Goal: Check status: Verify the current state of an ongoing process or item

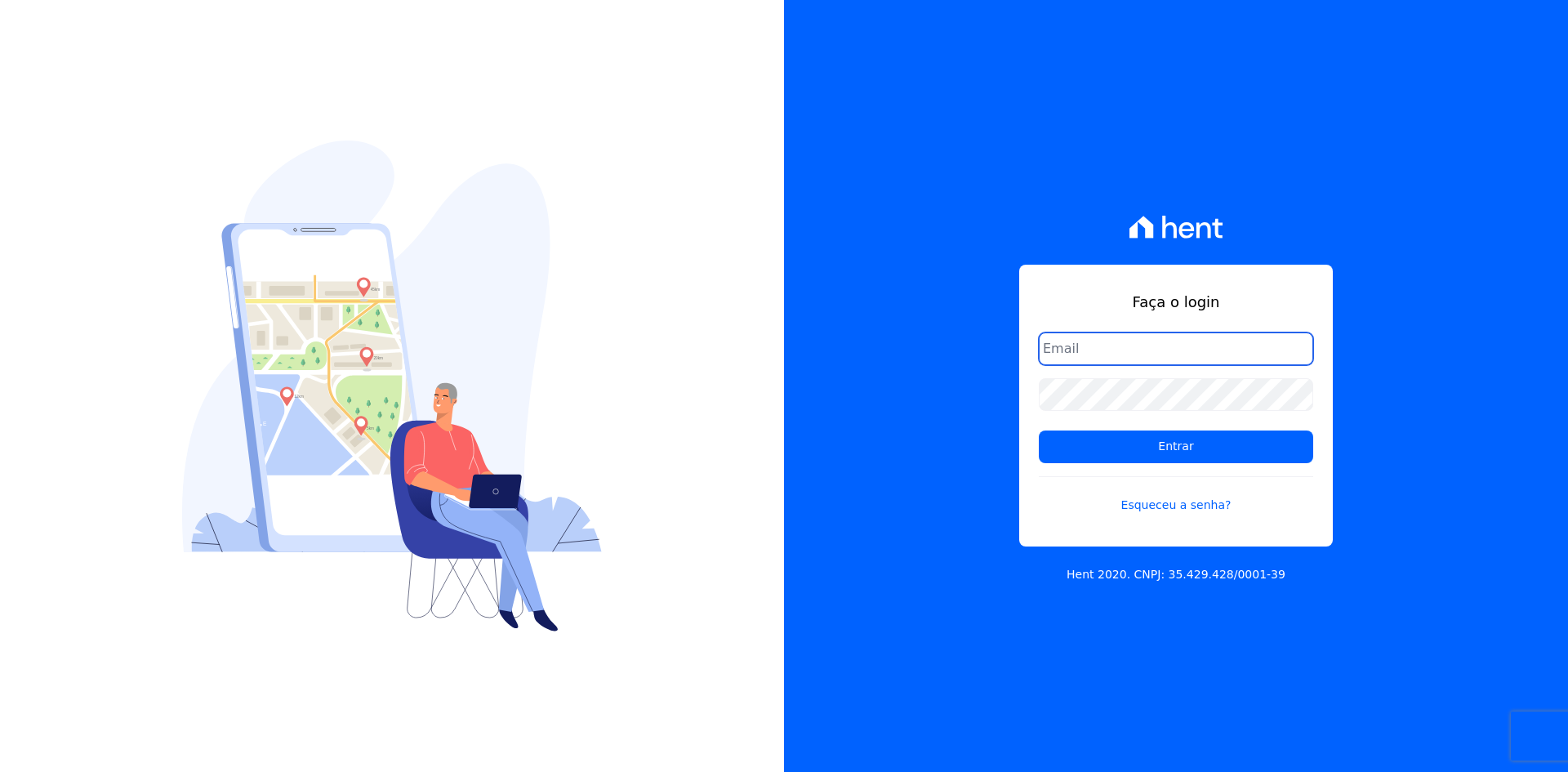
drag, startPoint x: 1066, startPoint y: 352, endPoint x: 1077, endPoint y: 371, distance: 22.0
click at [1066, 352] on input "email" at bounding box center [1176, 349] width 275 height 33
type input "alexandre@trapisa.com.br"
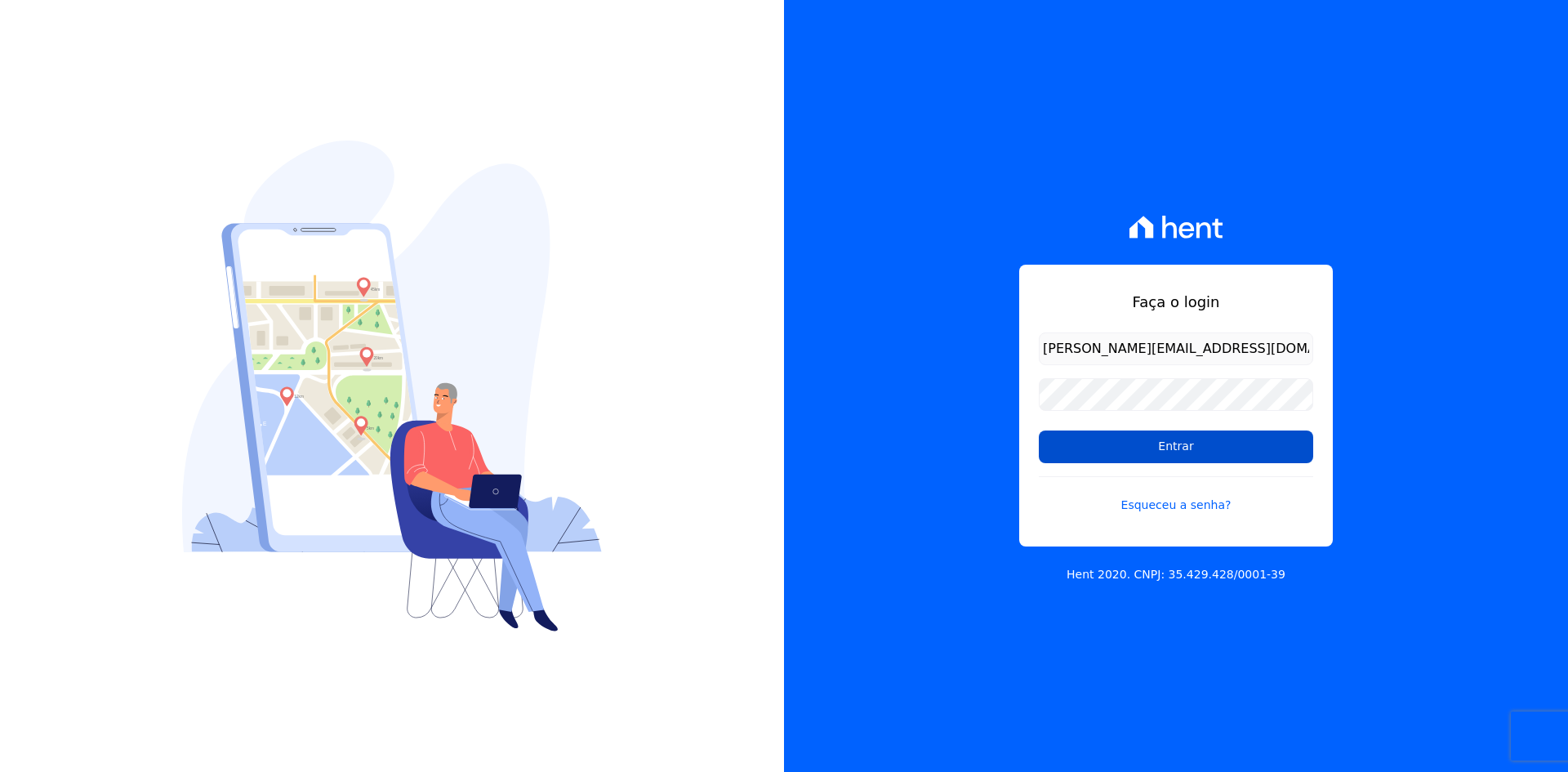
click at [1115, 453] on input "Entrar" at bounding box center [1176, 447] width 275 height 33
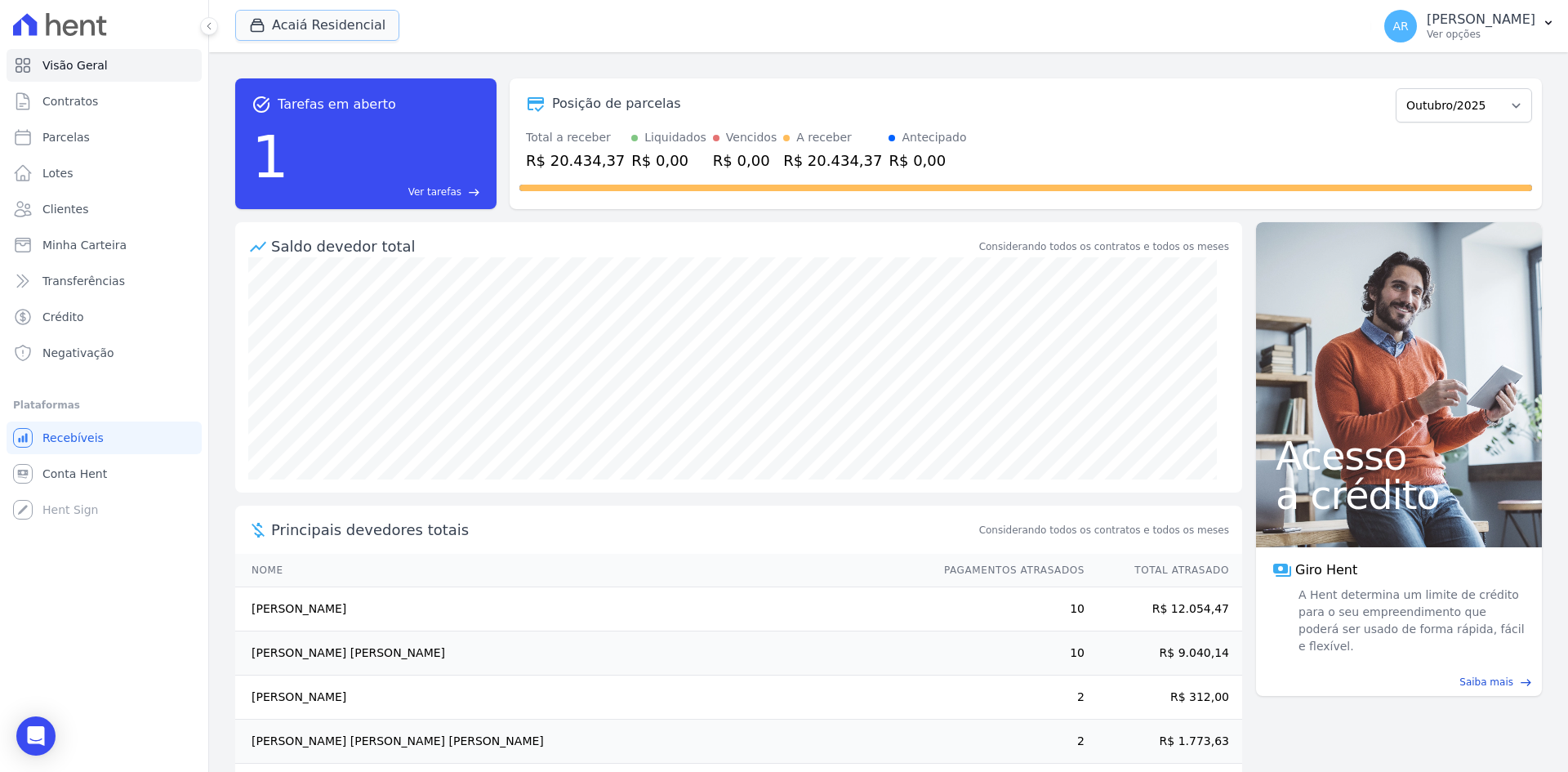
drag, startPoint x: 287, startPoint y: 29, endPoint x: 283, endPoint y: 43, distance: 14.6
click at [287, 29] on button "Acaiá Residencial" at bounding box center [318, 26] width 164 height 31
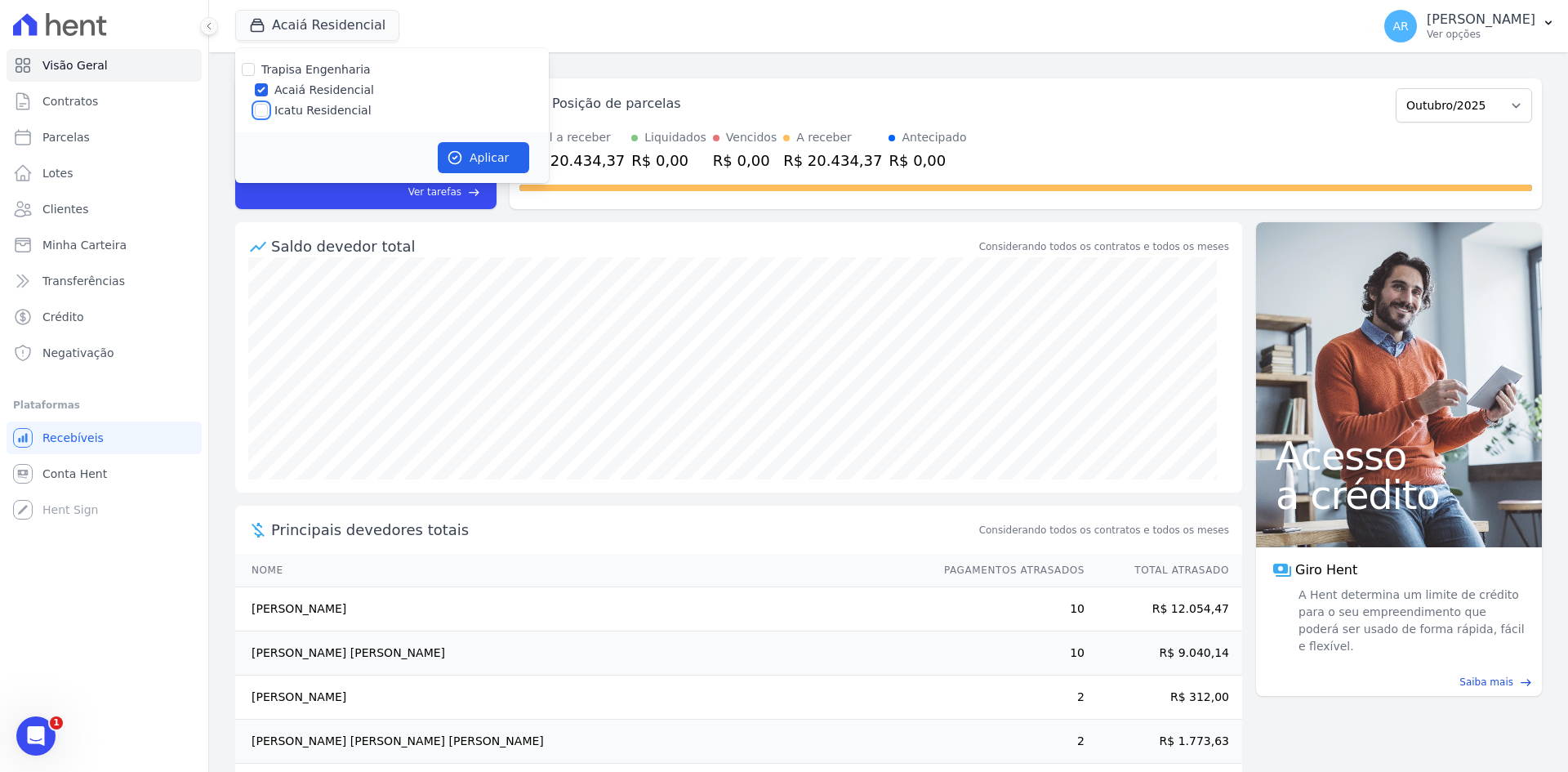
click at [265, 107] on input "Icatu Residencial" at bounding box center [261, 111] width 13 height 13
checkbox input "true"
click at [538, 155] on div "Aplicar" at bounding box center [392, 157] width 313 height 50
click at [506, 151] on button "Aplicar" at bounding box center [483, 158] width 91 height 31
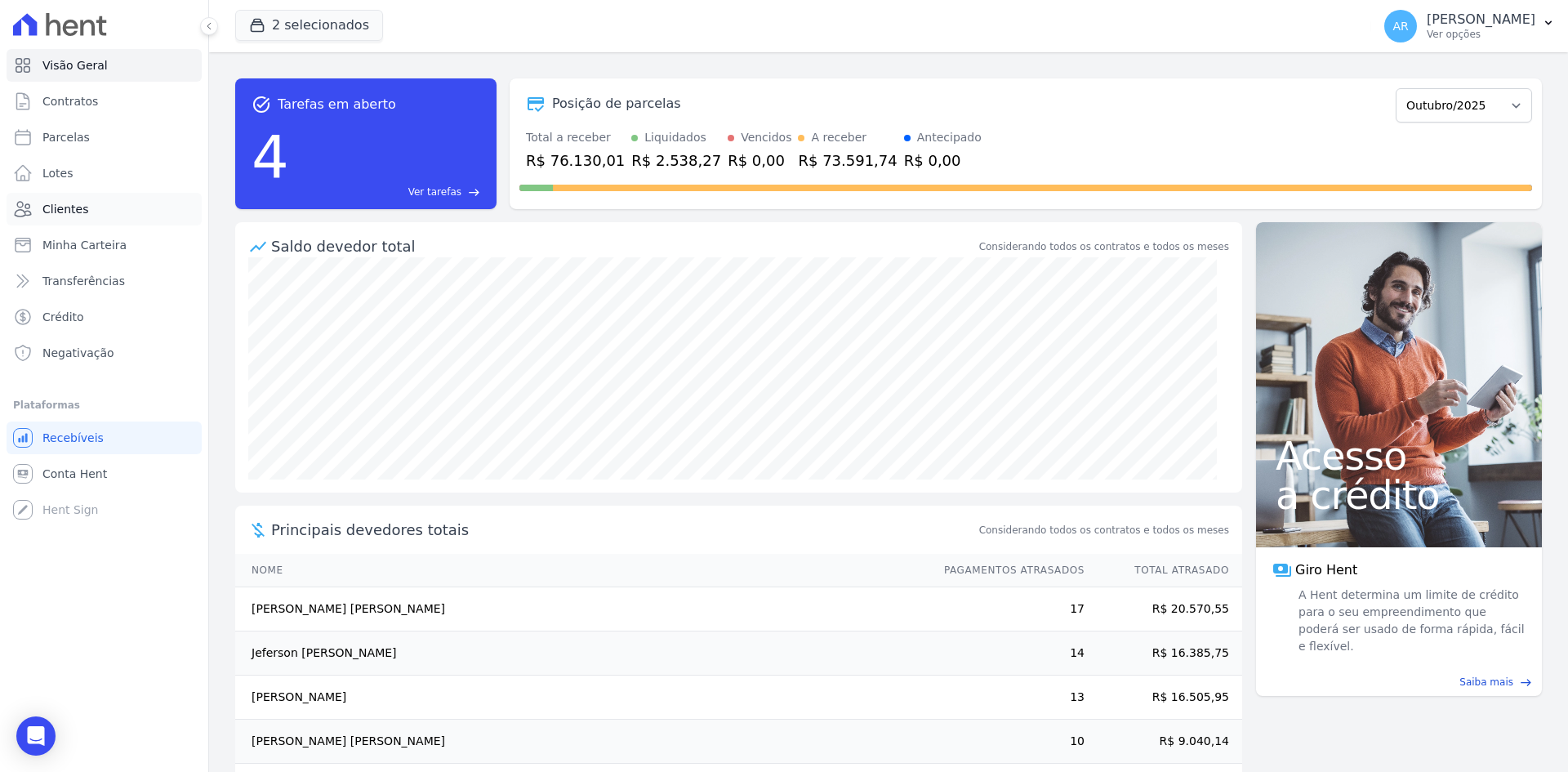
click at [64, 200] on link "Clientes" at bounding box center [104, 209] width 195 height 33
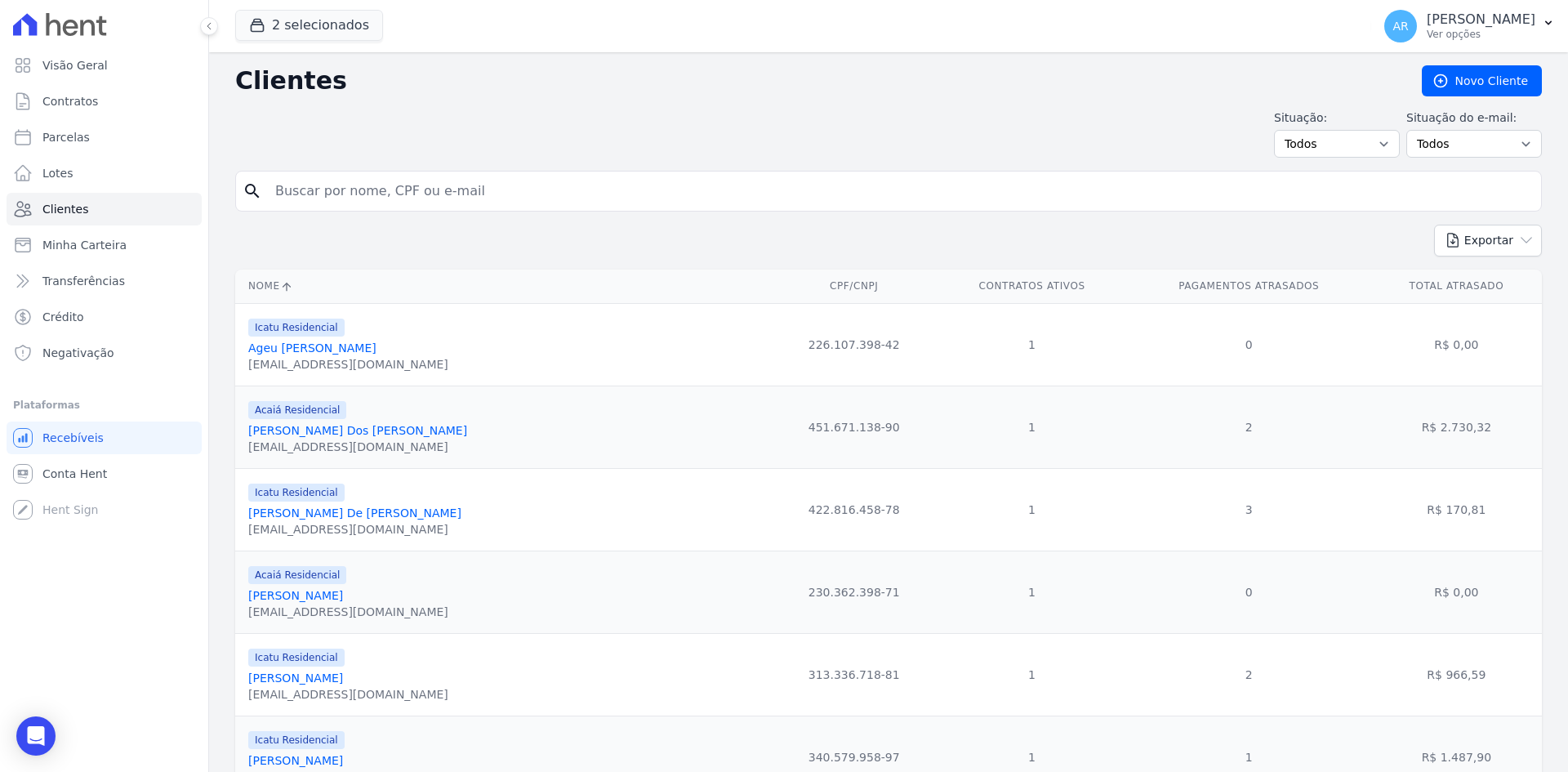
click at [347, 175] on input "search" at bounding box center [900, 191] width 1269 height 33
type input "maria"
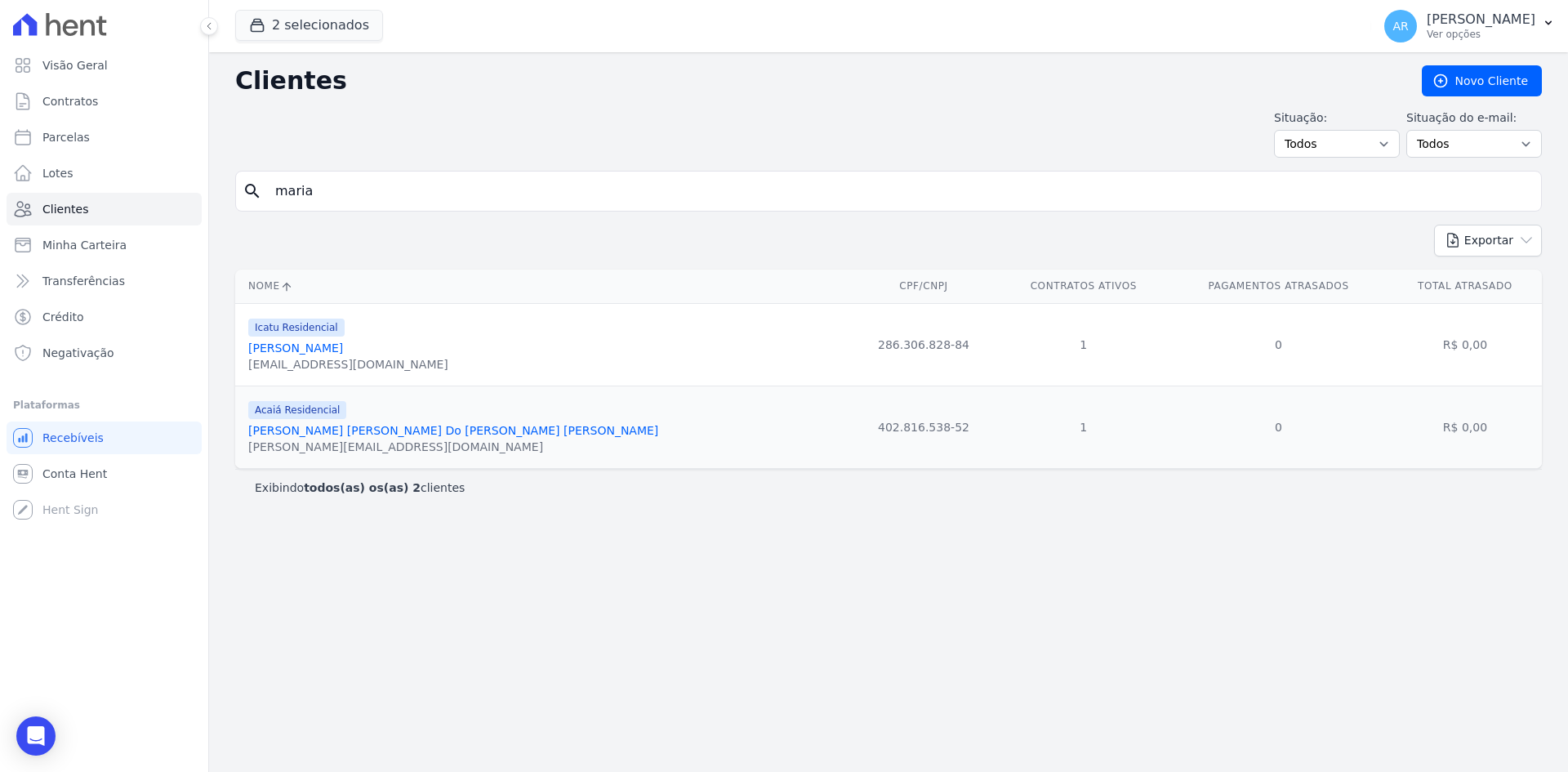
click at [337, 430] on link "[PERSON_NAME] [PERSON_NAME] Do [PERSON_NAME] [PERSON_NAME]" at bounding box center [453, 430] width 410 height 13
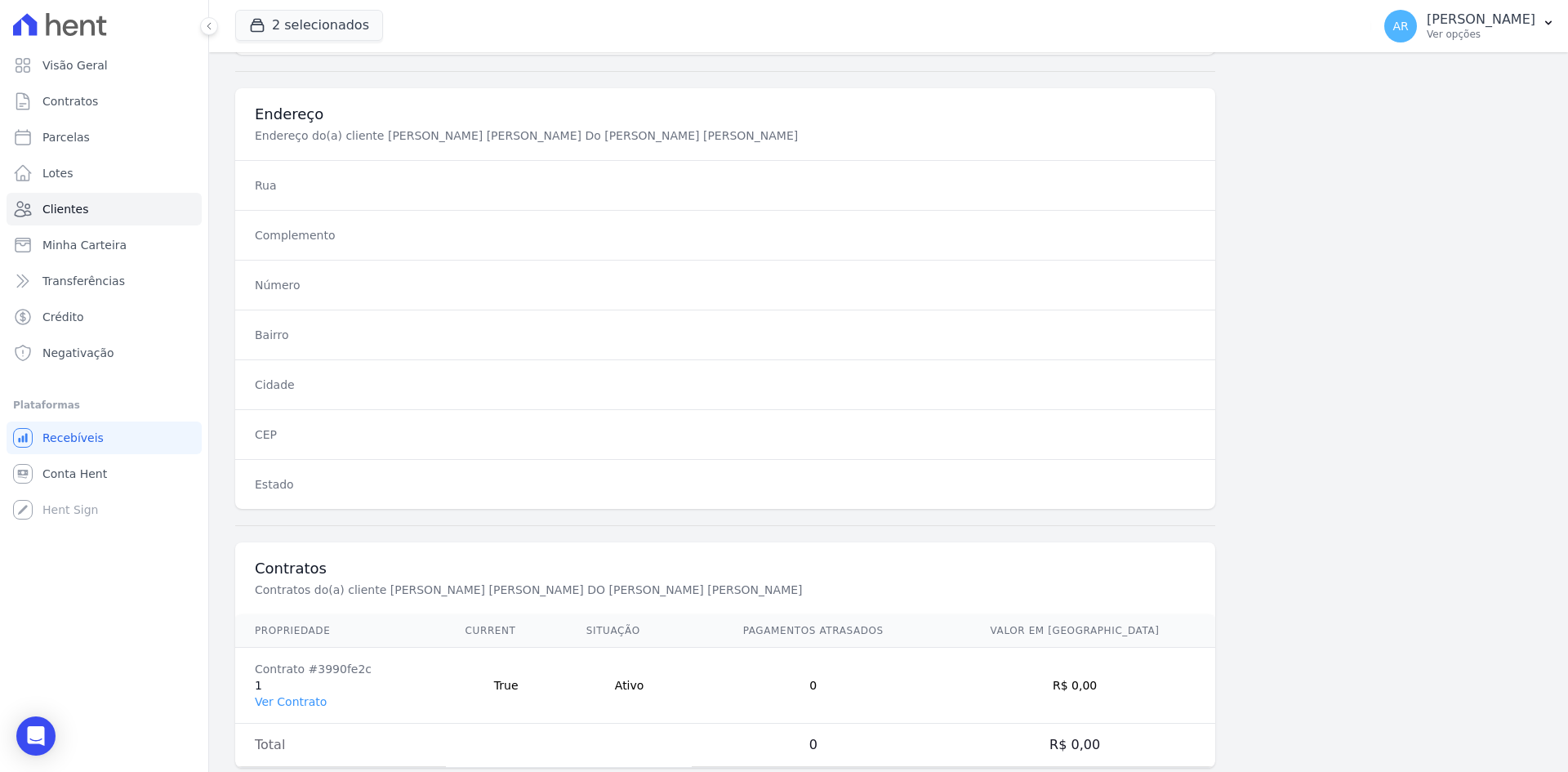
scroll to position [756, 0]
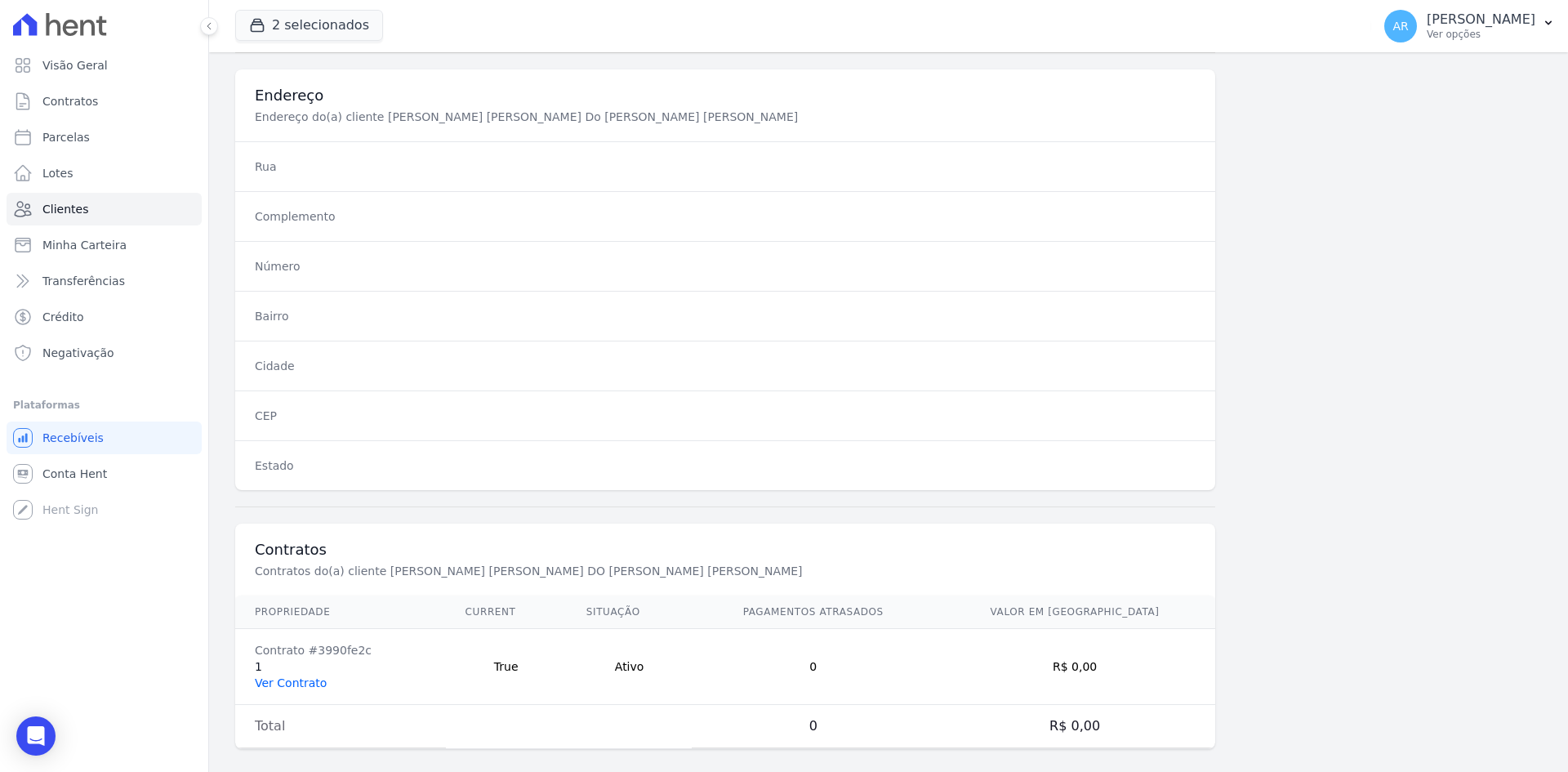
click at [278, 677] on link "Ver Contrato" at bounding box center [290, 683] width 72 height 13
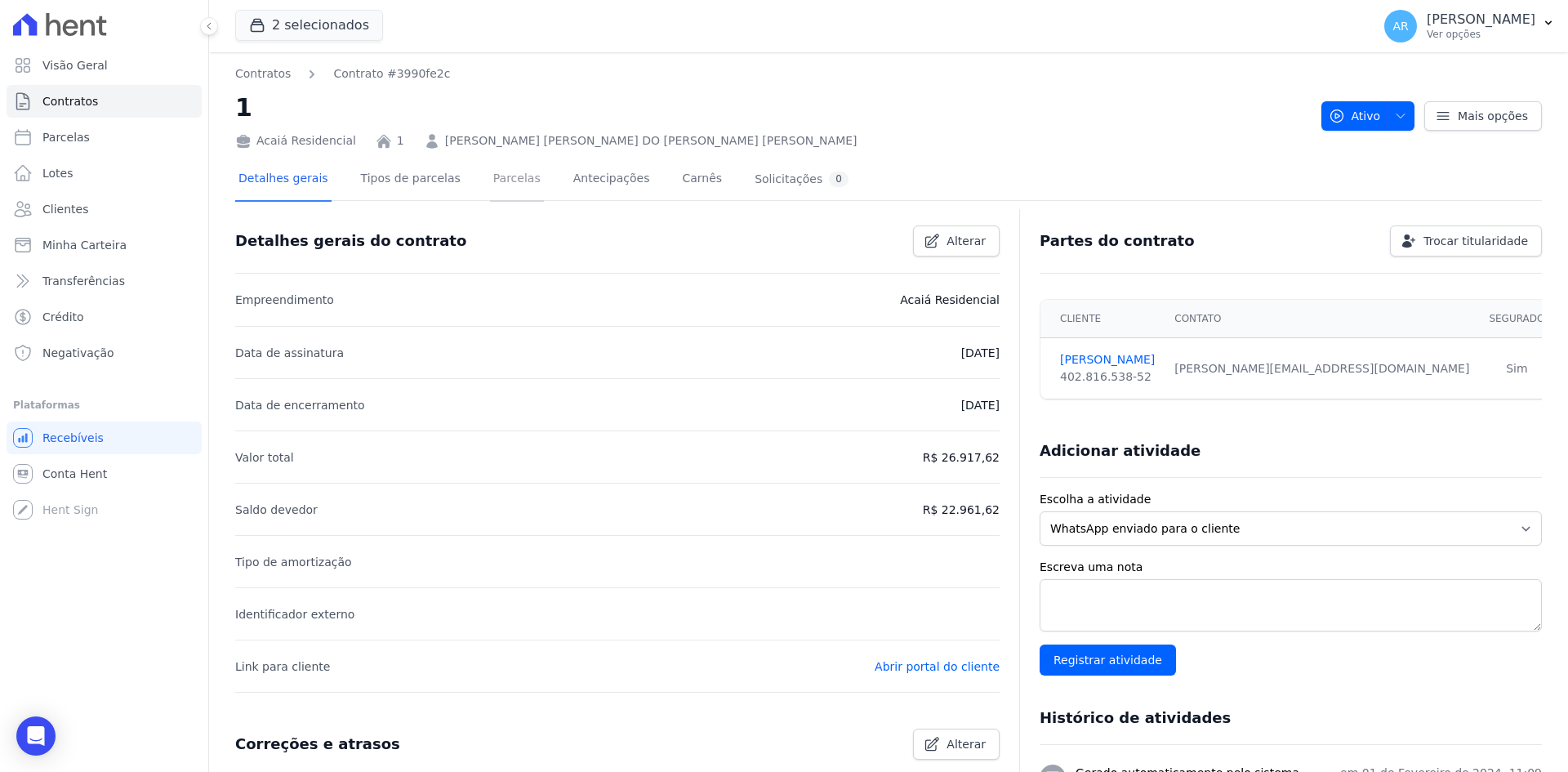
click at [506, 175] on link "Parcelas" at bounding box center [517, 180] width 54 height 43
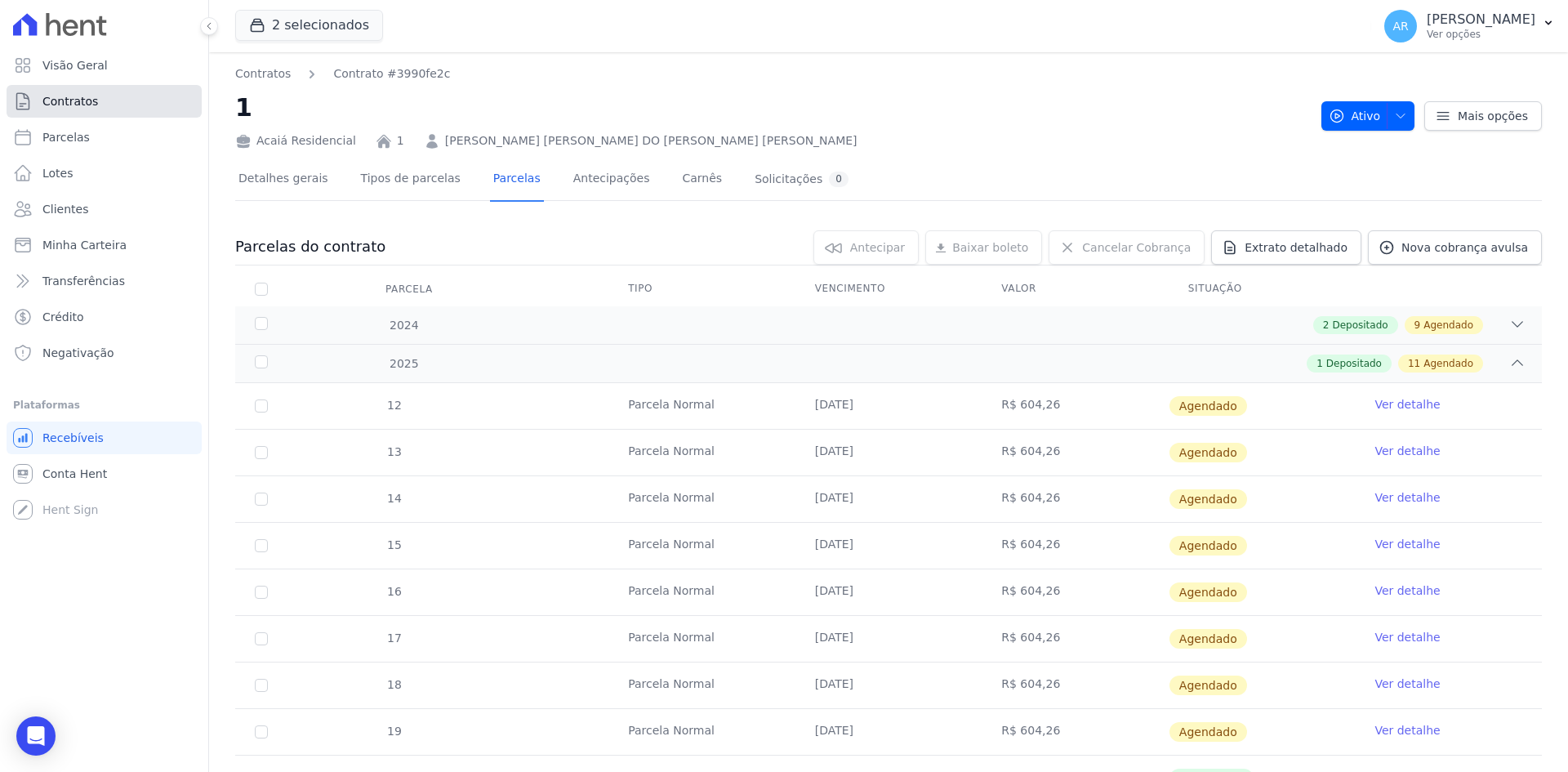
click at [84, 100] on span "Contratos" at bounding box center [70, 101] width 56 height 16
click at [70, 207] on span "Clientes" at bounding box center [66, 209] width 46 height 16
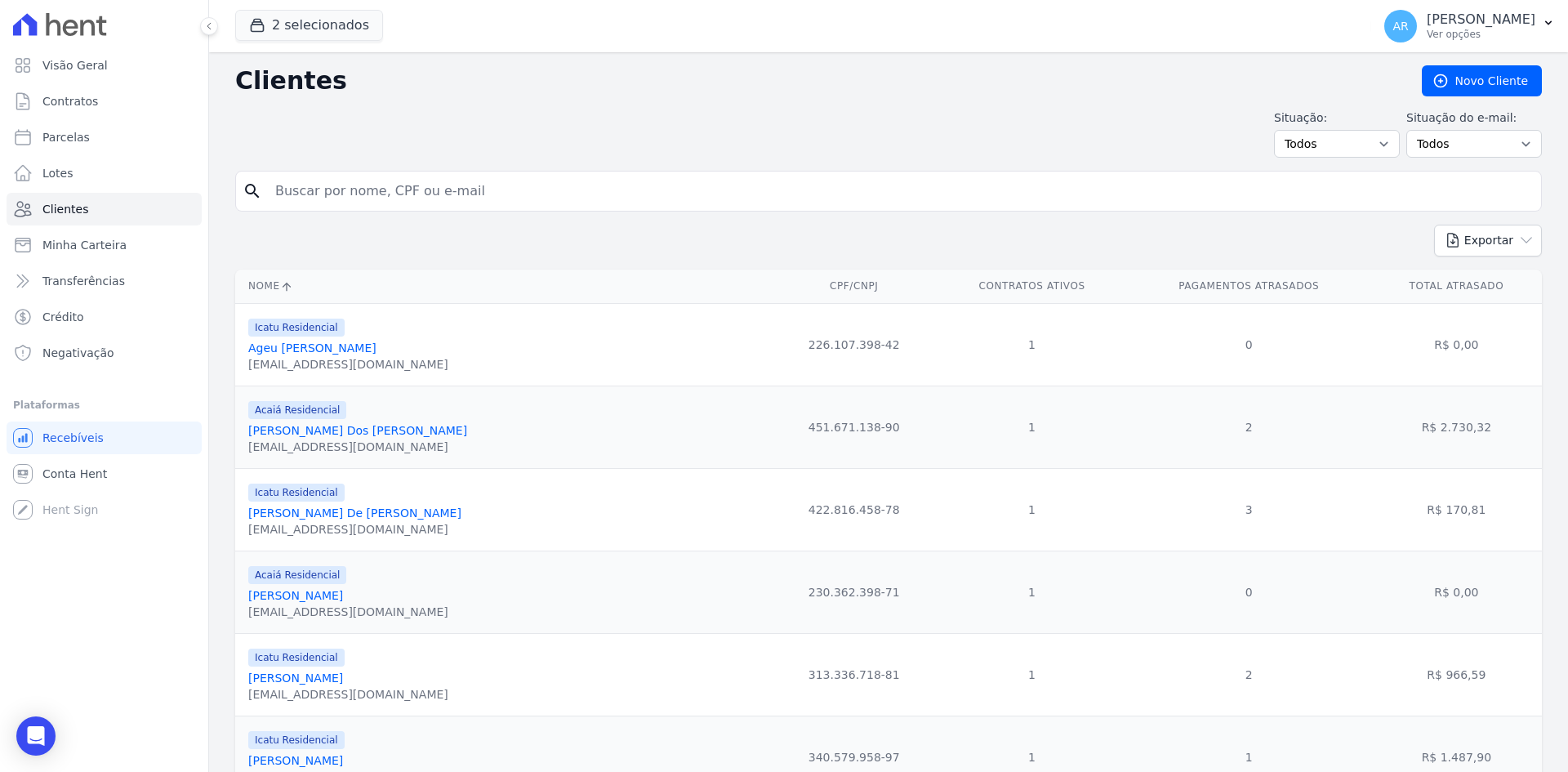
click at [373, 196] on input "search" at bounding box center [900, 191] width 1269 height 33
type input "[PERSON_NAME]"
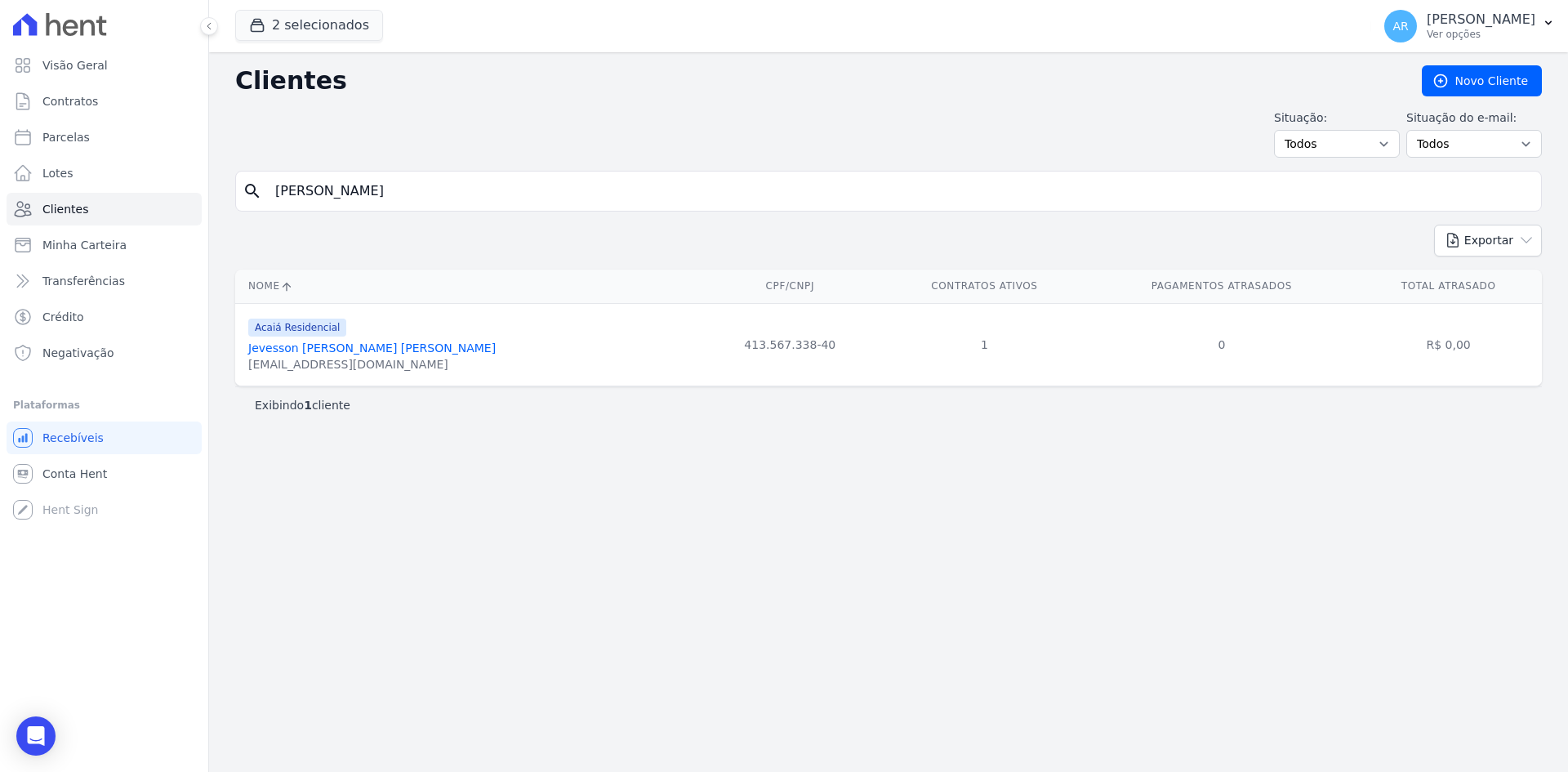
click at [318, 348] on link "Jevesson [PERSON_NAME] [PERSON_NAME]" at bounding box center [372, 348] width 247 height 13
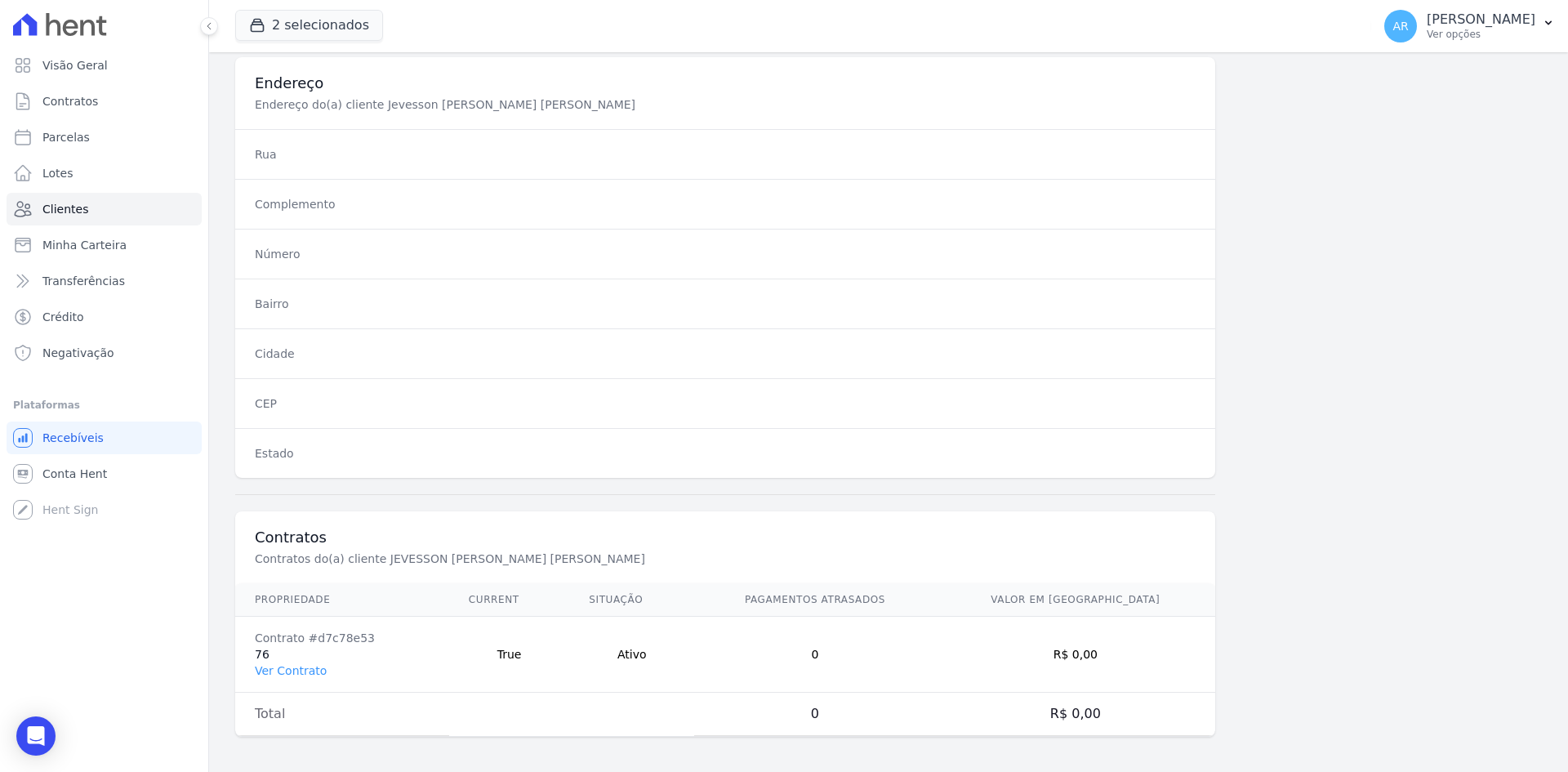
scroll to position [756, 0]
click at [288, 667] on link "Ver Contrato" at bounding box center [290, 667] width 72 height 13
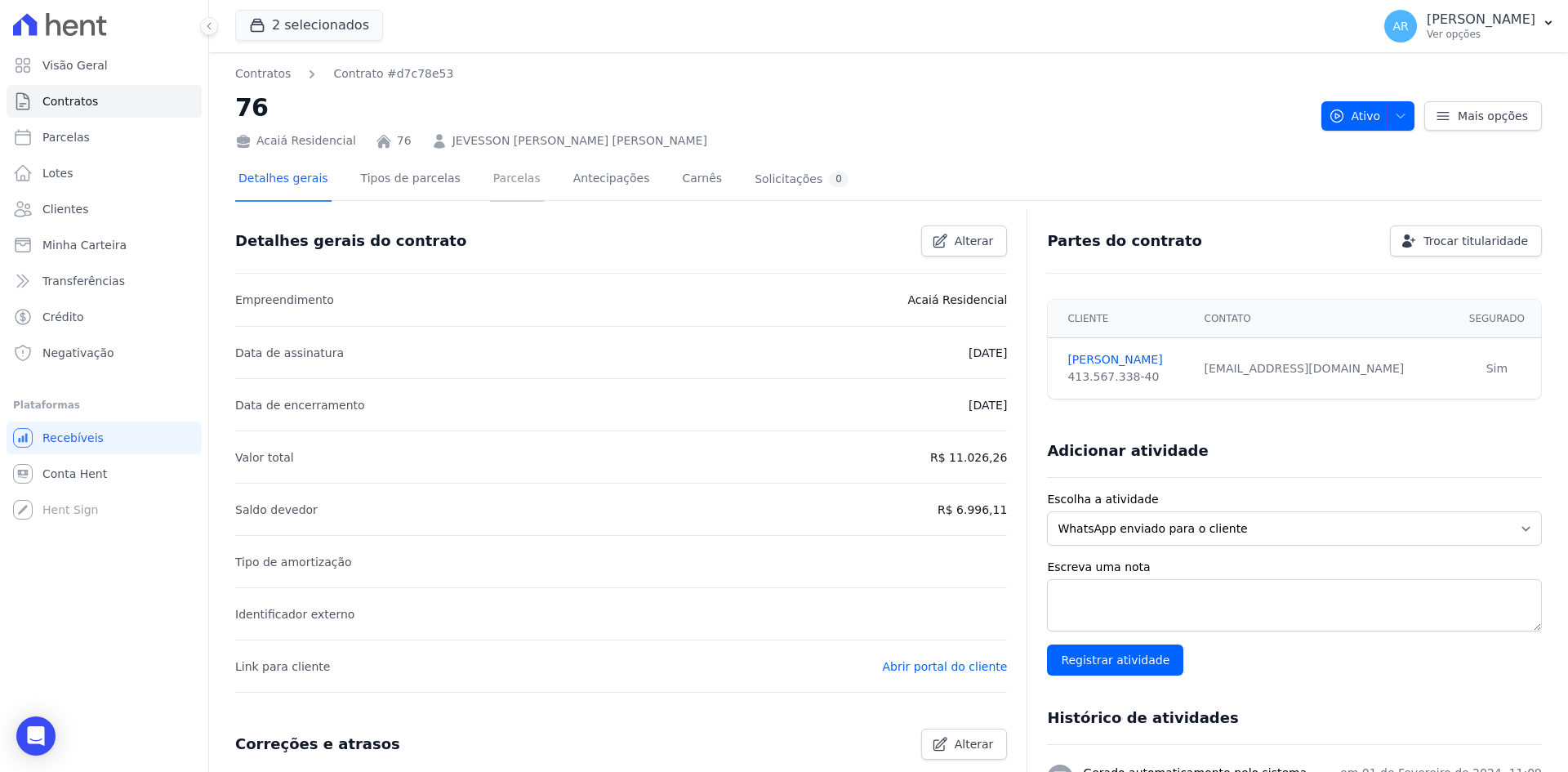
click at [490, 182] on link "Parcelas" at bounding box center [517, 180] width 54 height 43
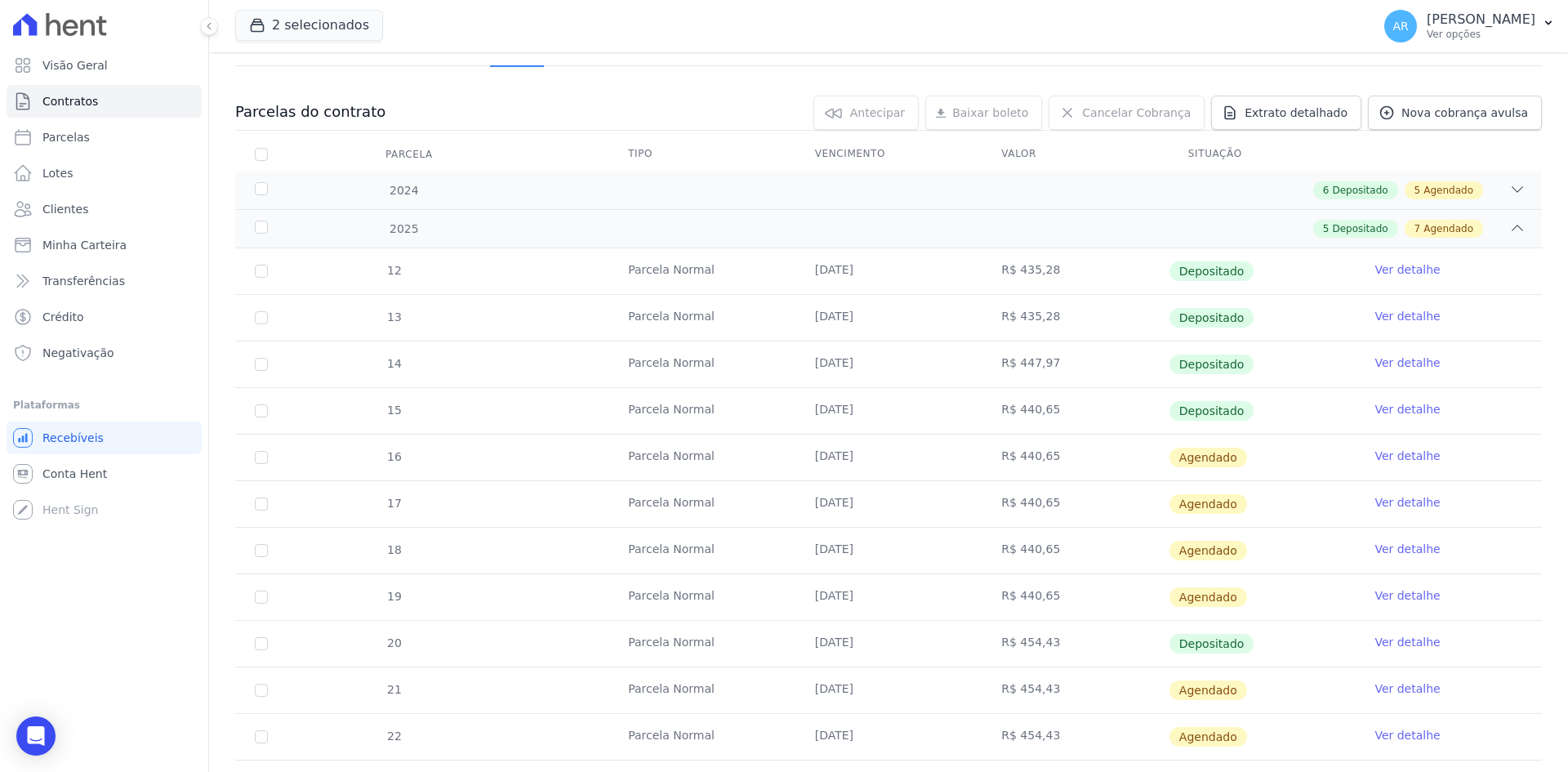
scroll to position [245, 0]
